Goal: Obtain resource: Obtain resource

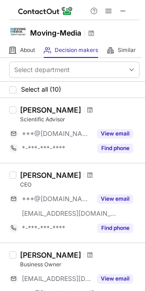
scroll to position [46, 0]
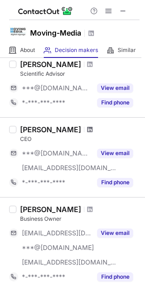
click at [92, 130] on span at bounding box center [89, 129] width 5 height 7
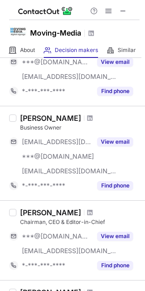
scroll to position [91, 0]
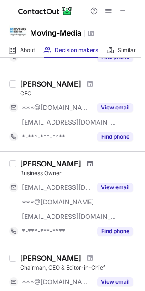
click at [87, 164] on span at bounding box center [89, 163] width 5 height 7
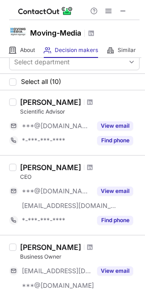
scroll to position [0, 0]
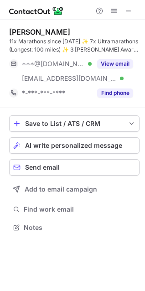
scroll to position [221, 145]
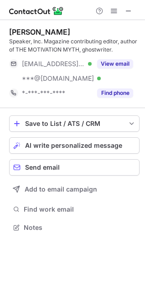
scroll to position [221, 145]
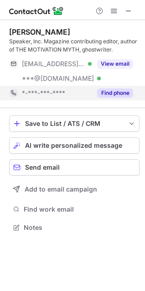
click at [118, 94] on button "Find phone" at bounding box center [115, 92] width 36 height 9
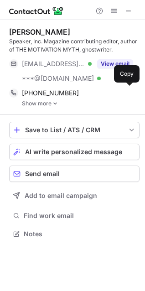
scroll to position [227, 145]
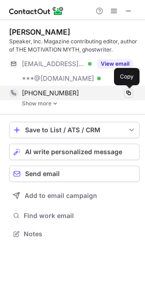
click at [130, 95] on span at bounding box center [128, 92] width 7 height 7
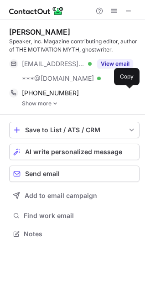
click at [49, 103] on link "Show more" at bounding box center [81, 103] width 118 height 6
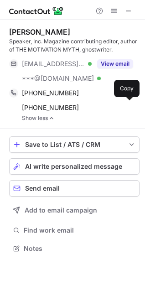
scroll to position [242, 145]
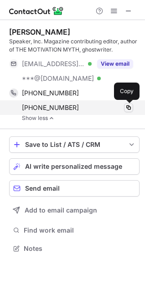
click at [131, 108] on span at bounding box center [128, 107] width 7 height 7
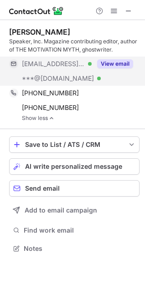
drag, startPoint x: 106, startPoint y: 64, endPoint x: 117, endPoint y: 70, distance: 12.4
click at [107, 67] on button "View email" at bounding box center [115, 63] width 36 height 9
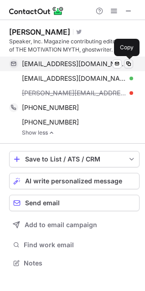
click at [129, 65] on span at bounding box center [128, 63] width 7 height 7
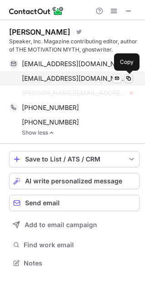
click at [128, 81] on span at bounding box center [128, 78] width 7 height 7
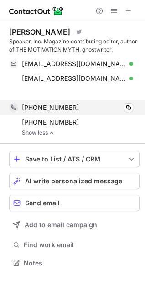
scroll to position [242, 145]
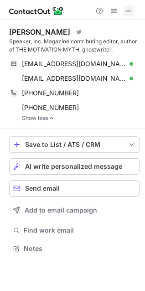
click at [128, 15] on span at bounding box center [128, 10] width 7 height 7
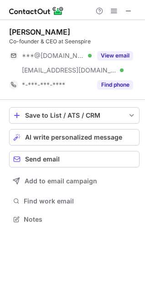
scroll to position [213, 145]
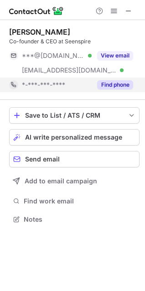
click at [122, 87] on button "Find phone" at bounding box center [115, 84] width 36 height 9
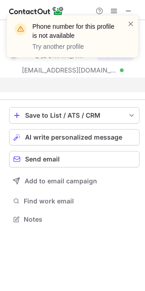
scroll to position [198, 145]
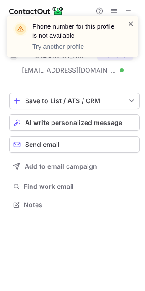
click at [130, 22] on span at bounding box center [130, 23] width 7 height 9
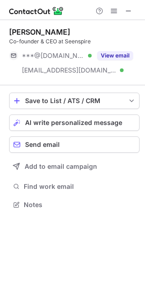
click at [127, 8] on span at bounding box center [128, 10] width 7 height 7
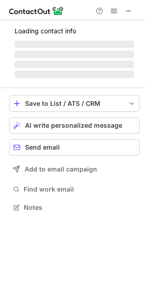
scroll to position [213, 145]
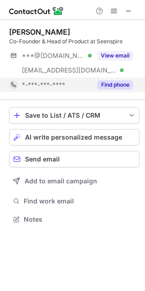
click at [118, 87] on button "Find phone" at bounding box center [115, 84] width 36 height 9
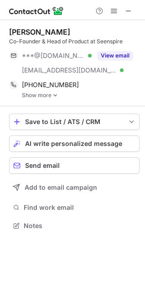
click at [48, 96] on link "Show more" at bounding box center [81, 95] width 118 height 6
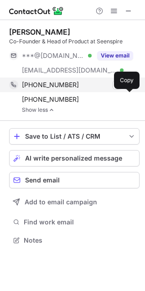
scroll to position [234, 145]
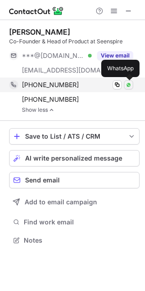
click at [128, 84] on img at bounding box center [128, 84] width 5 height 5
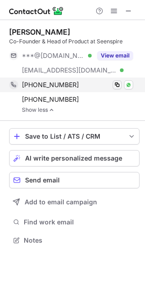
click at [116, 84] on span at bounding box center [116, 84] width 7 height 7
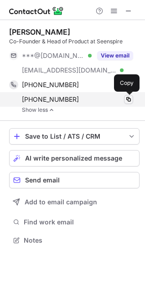
click at [129, 100] on span at bounding box center [128, 99] width 7 height 7
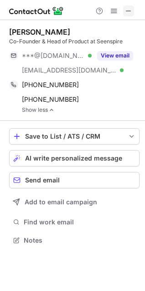
click at [132, 12] on span at bounding box center [128, 10] width 7 height 7
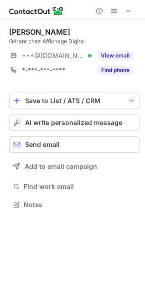
scroll to position [198, 145]
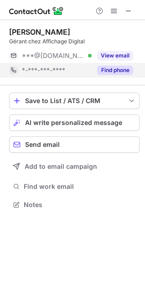
click at [117, 70] on button "Find phone" at bounding box center [115, 70] width 36 height 9
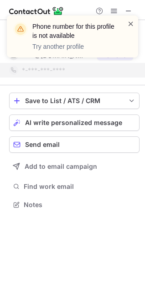
click at [129, 23] on span at bounding box center [130, 23] width 7 height 9
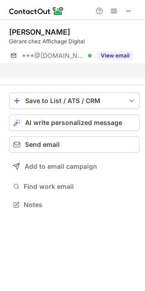
scroll to position [184, 145]
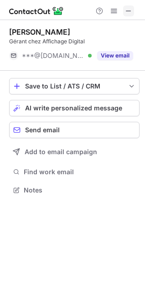
click at [126, 8] on span at bounding box center [128, 10] width 7 height 7
